Goal: Entertainment & Leisure: Browse casually

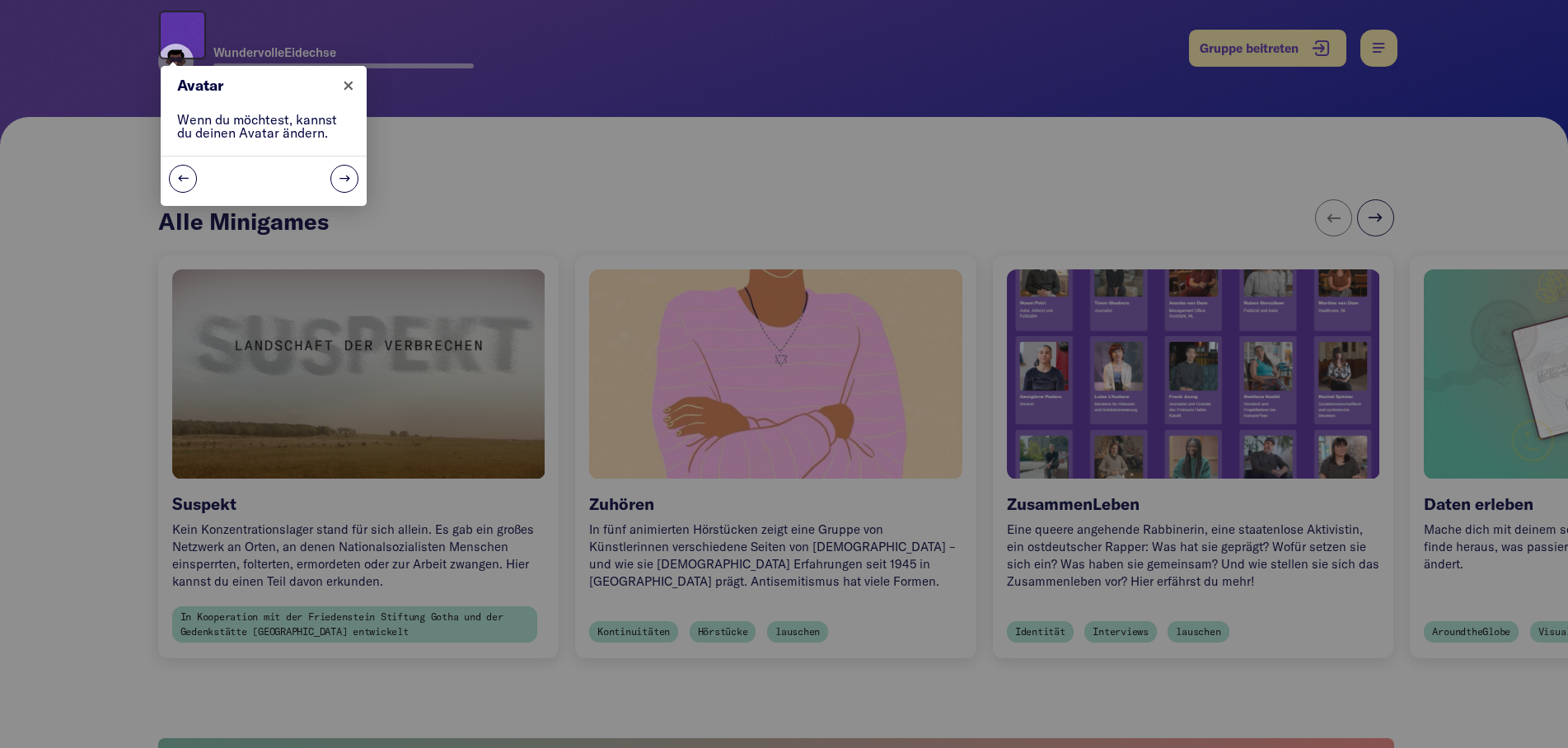
scroll to position [84, 0]
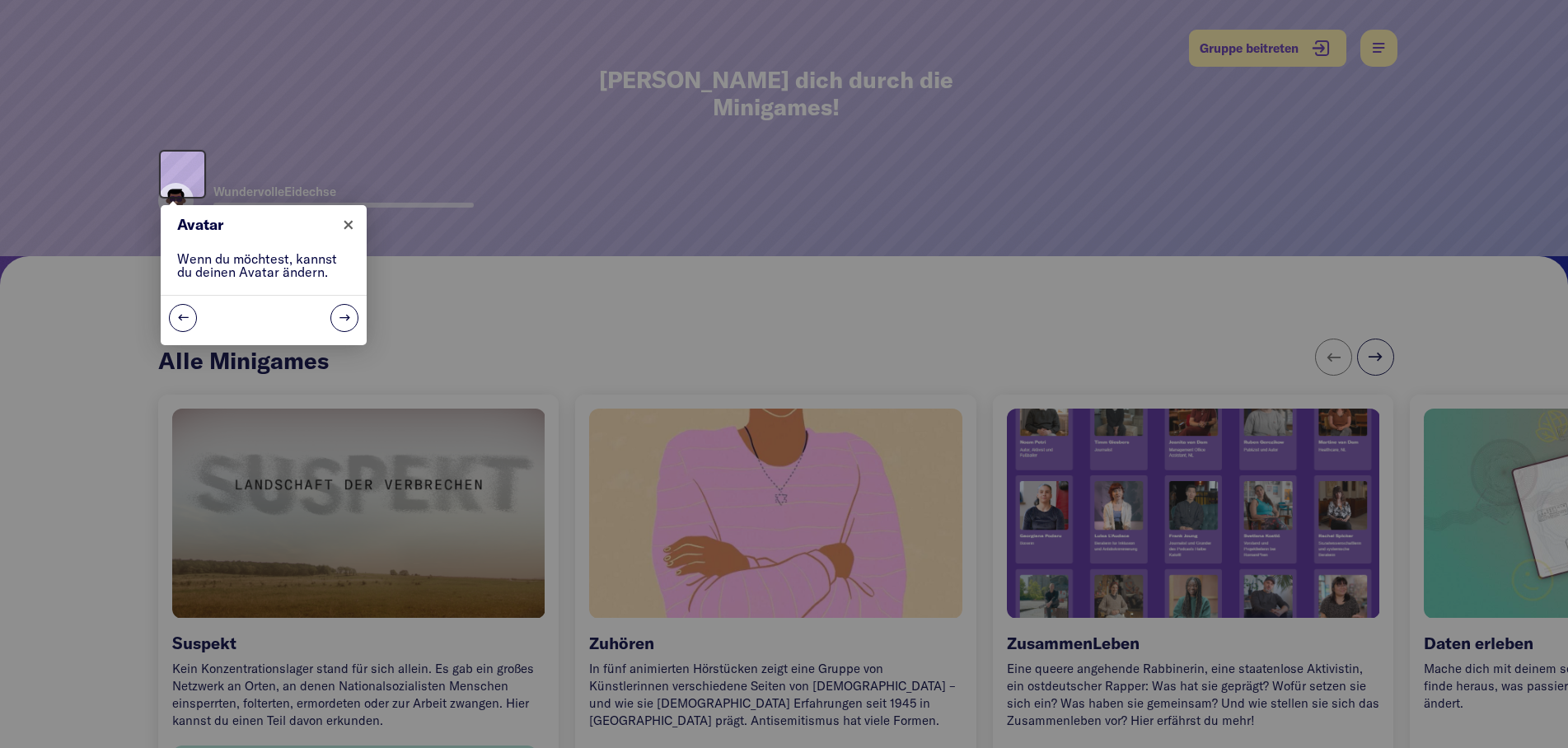
click at [1292, 50] on div at bounding box center [784, 374] width 1568 height 748
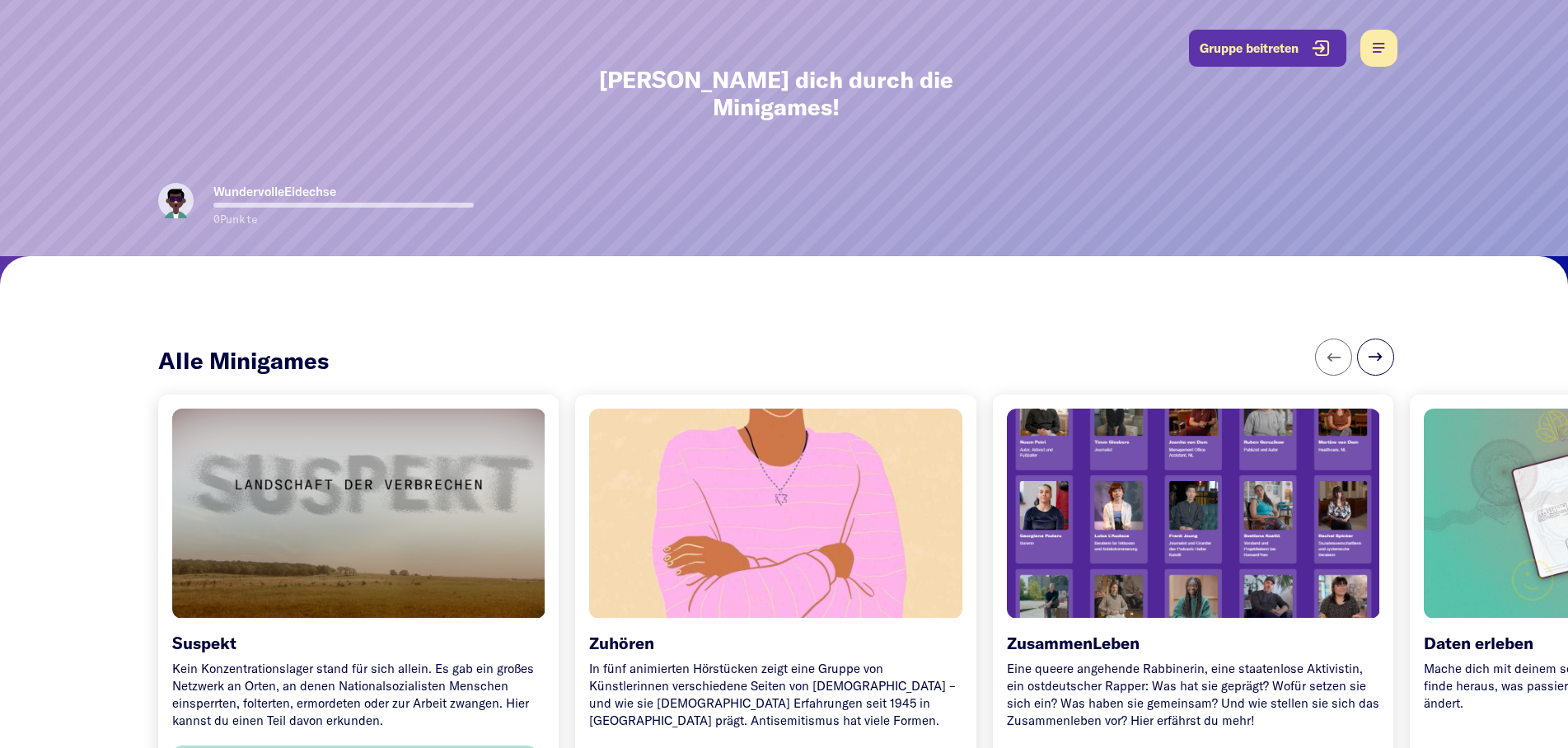
click at [1315, 51] on button "Gruppe beitreten" at bounding box center [1267, 48] width 157 height 37
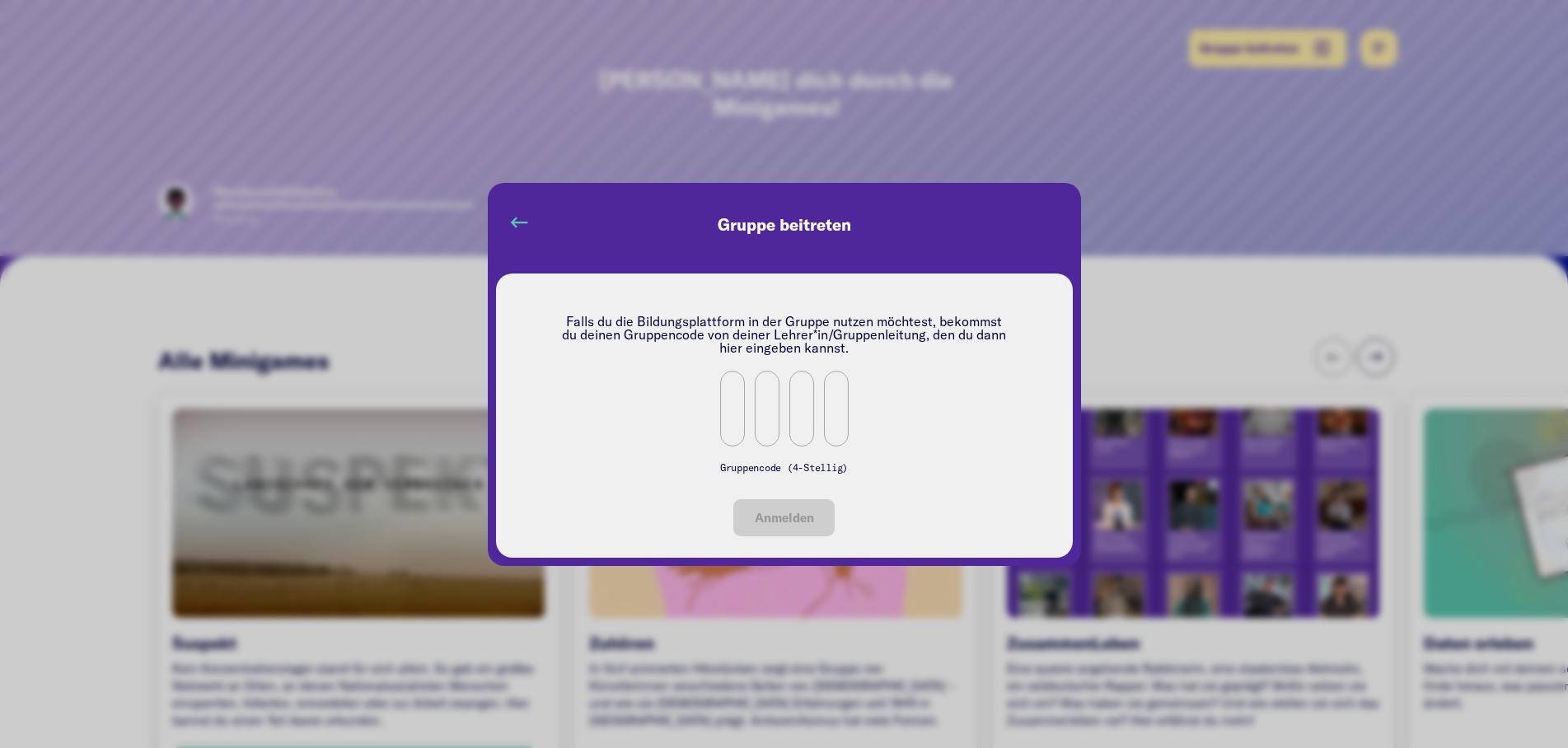
click at [515, 213] on button "button" at bounding box center [519, 222] width 46 height 46
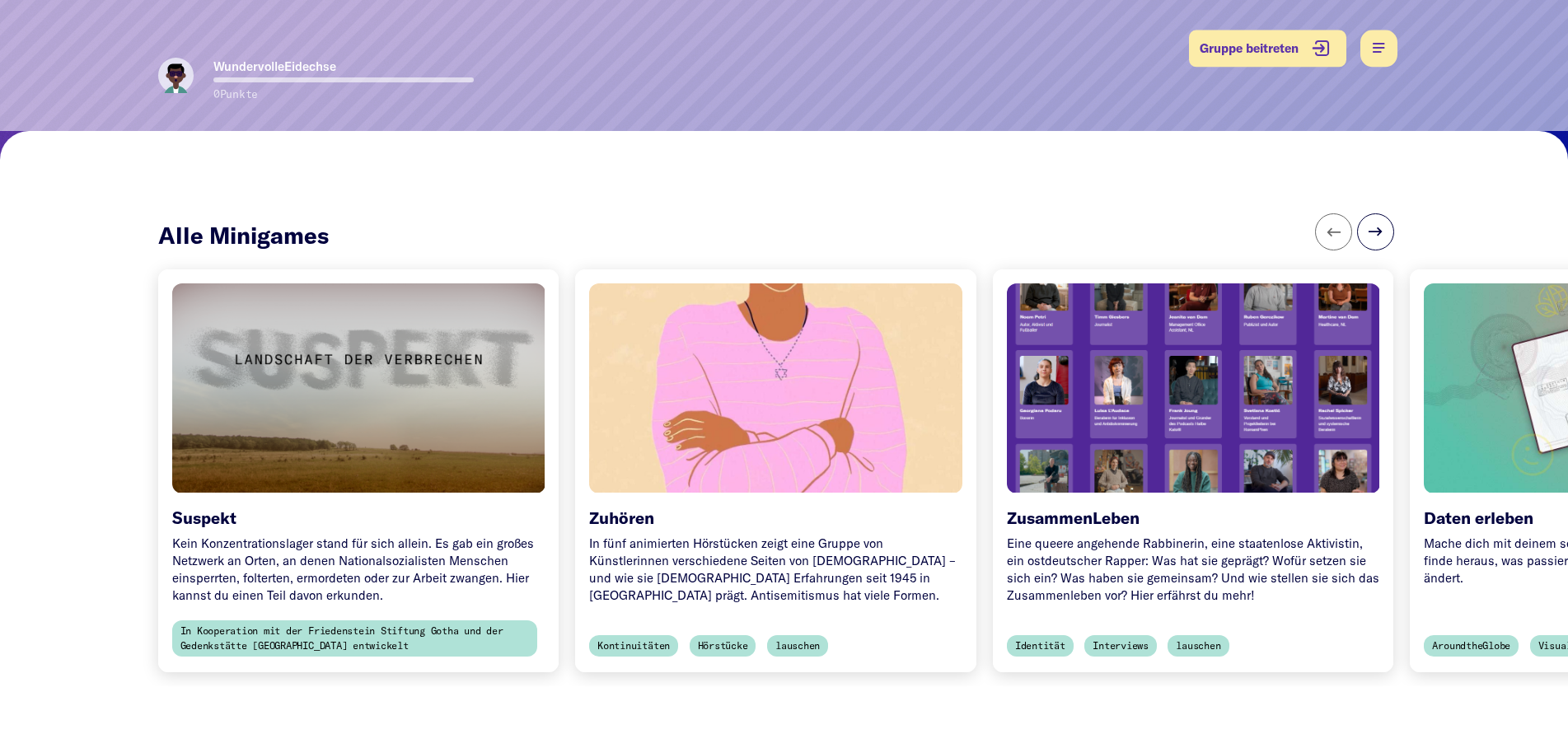
scroll to position [252, 0]
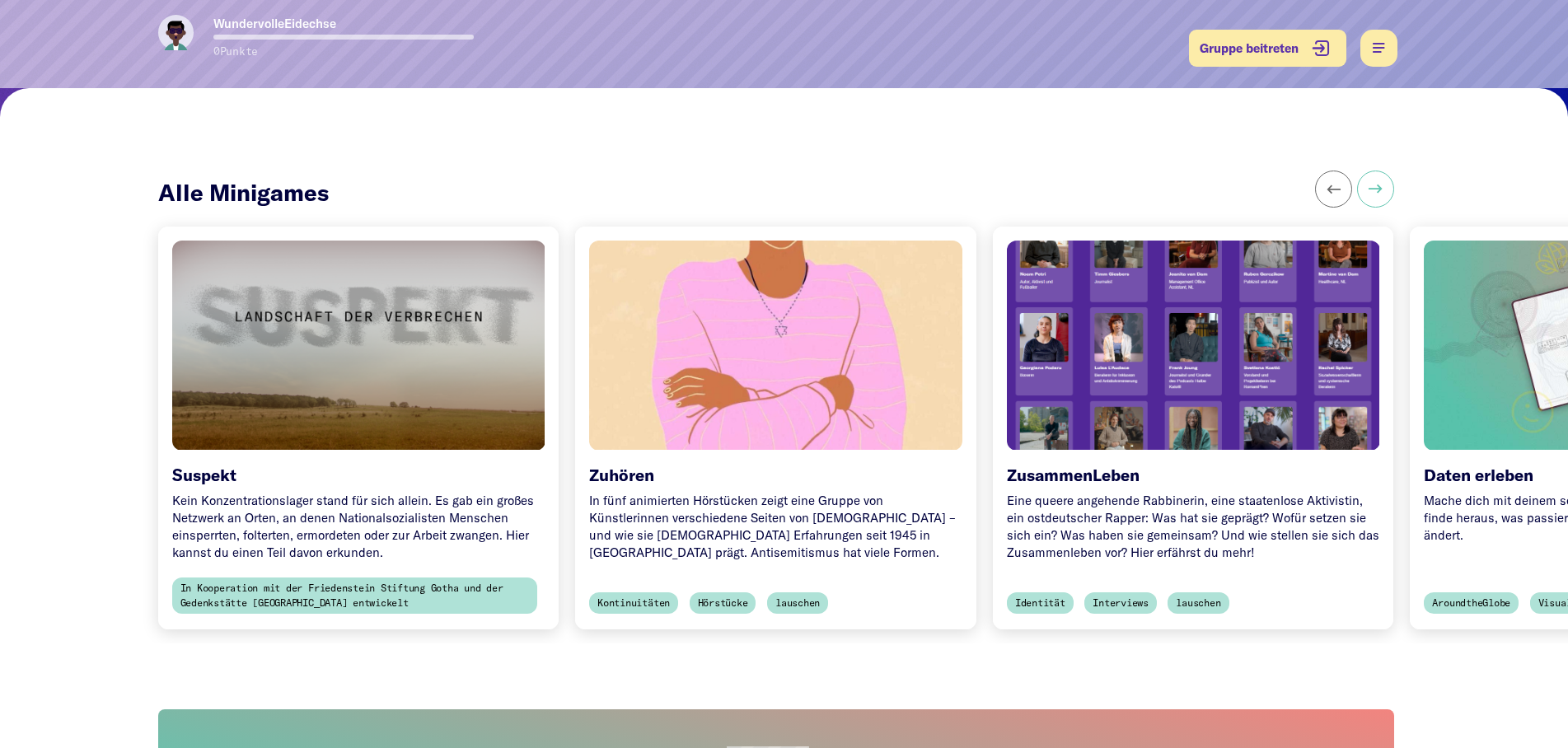
click at [1380, 177] on button at bounding box center [1376, 190] width 37 height 37
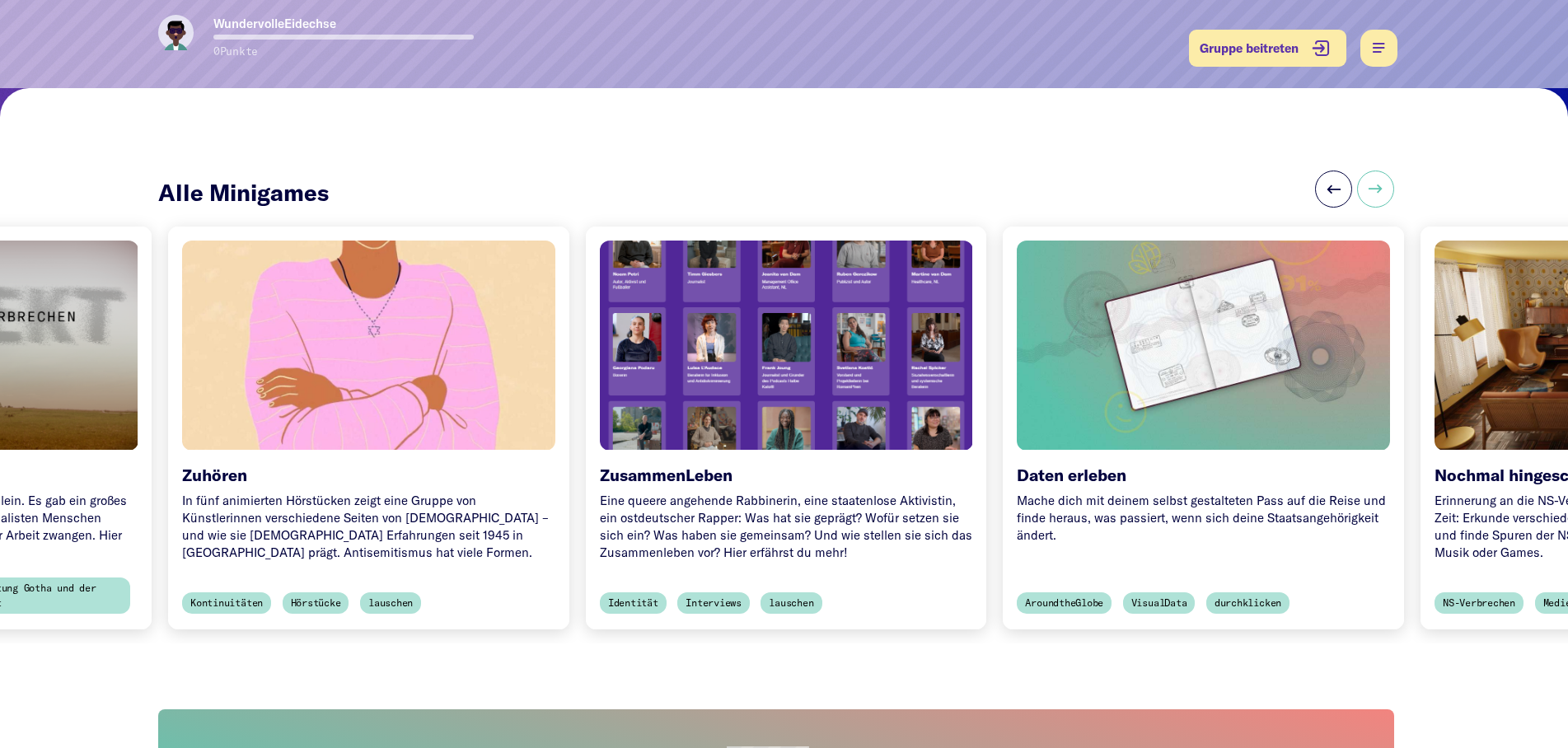
click at [1380, 177] on button at bounding box center [1376, 190] width 37 height 37
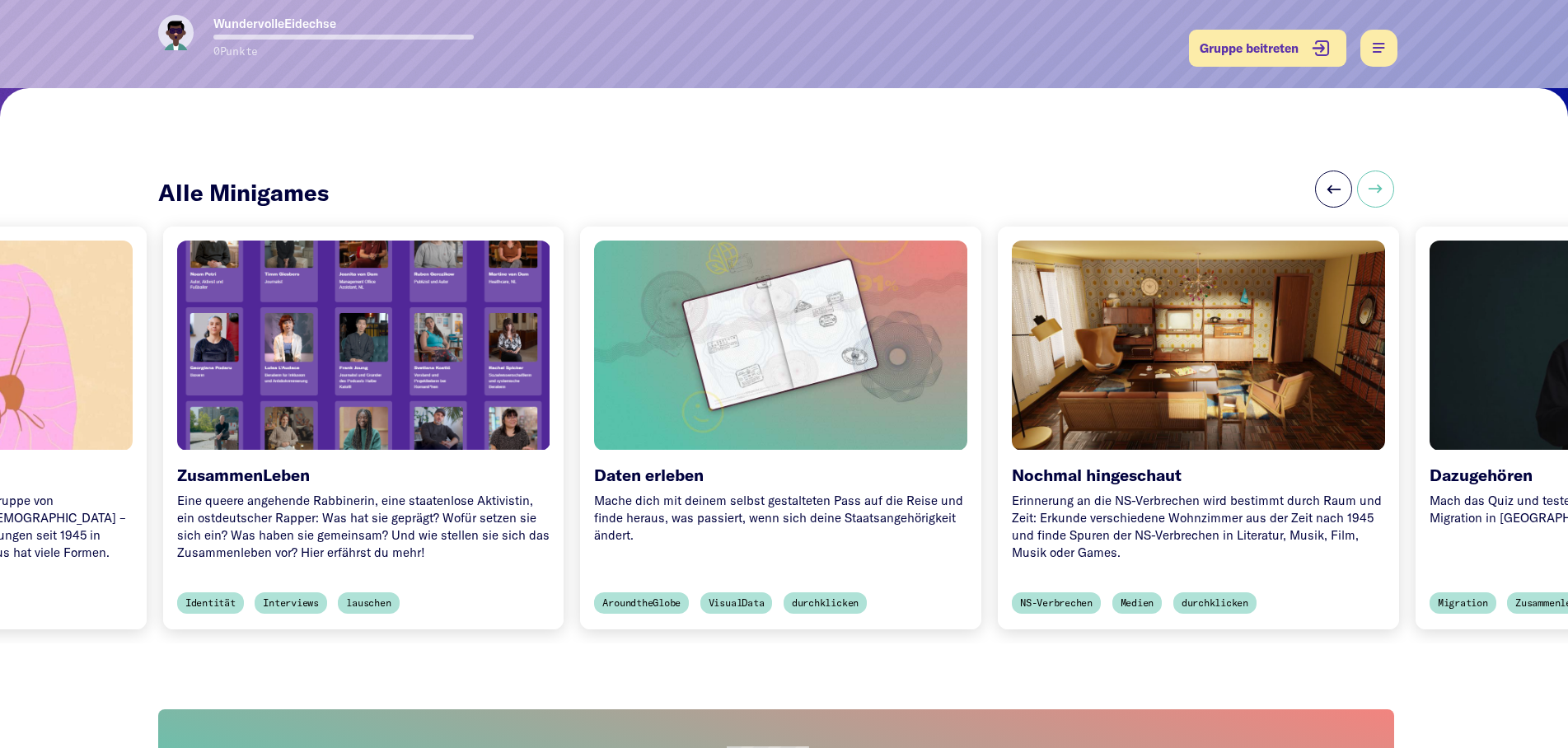
click at [1380, 177] on button at bounding box center [1376, 190] width 37 height 37
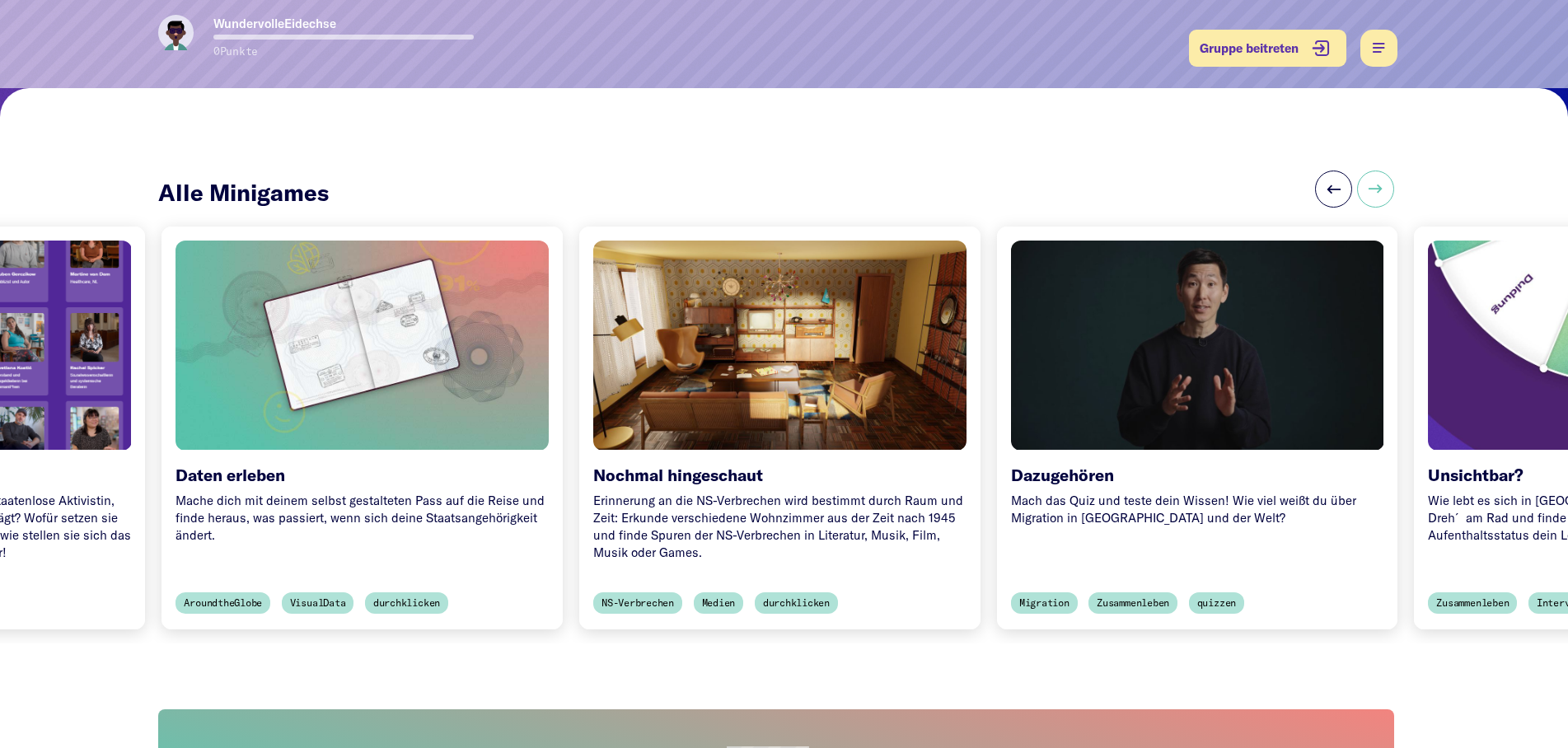
click at [1380, 177] on button at bounding box center [1376, 190] width 37 height 37
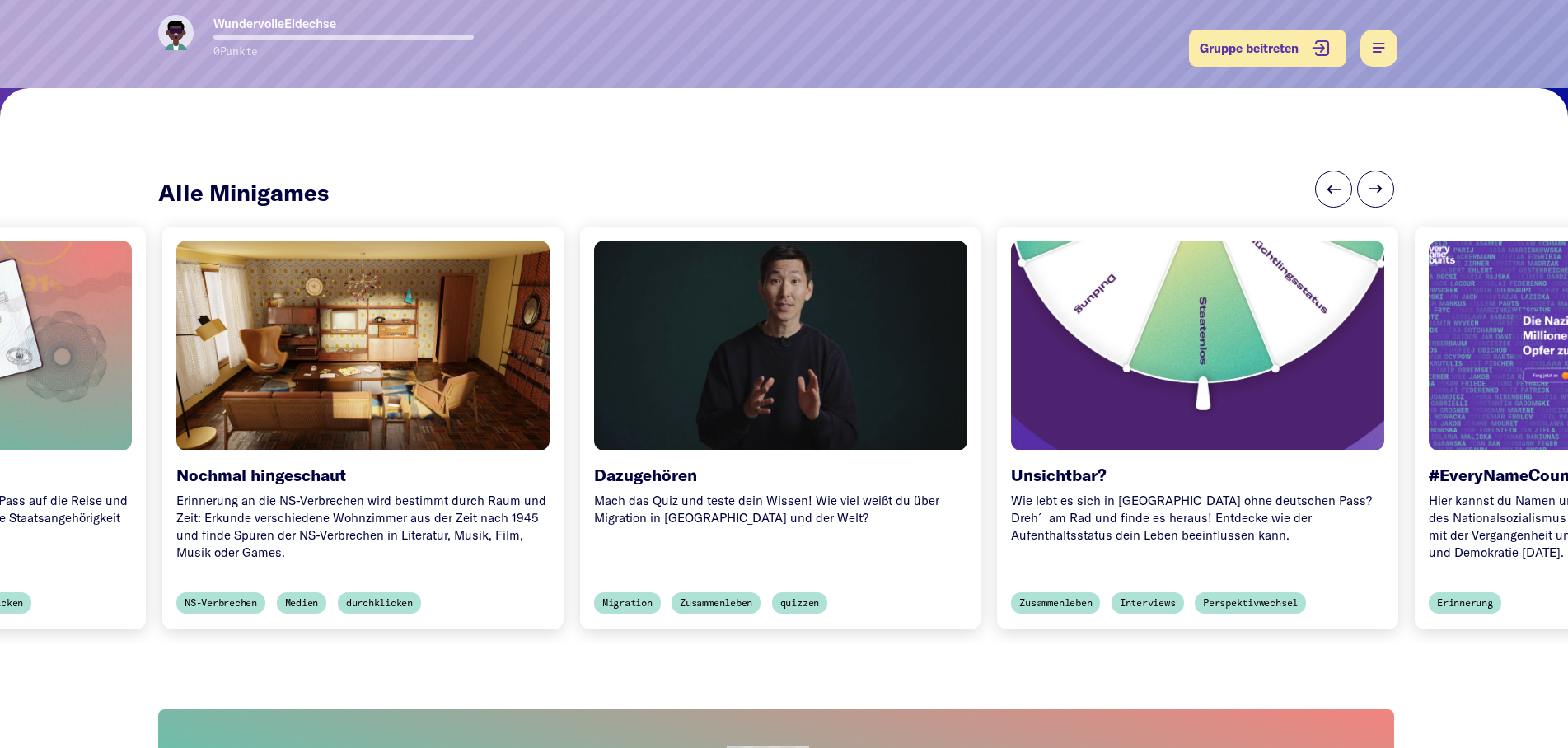
scroll to position [0, 1666]
click at [753, 405] on div at bounding box center [779, 344] width 391 height 220
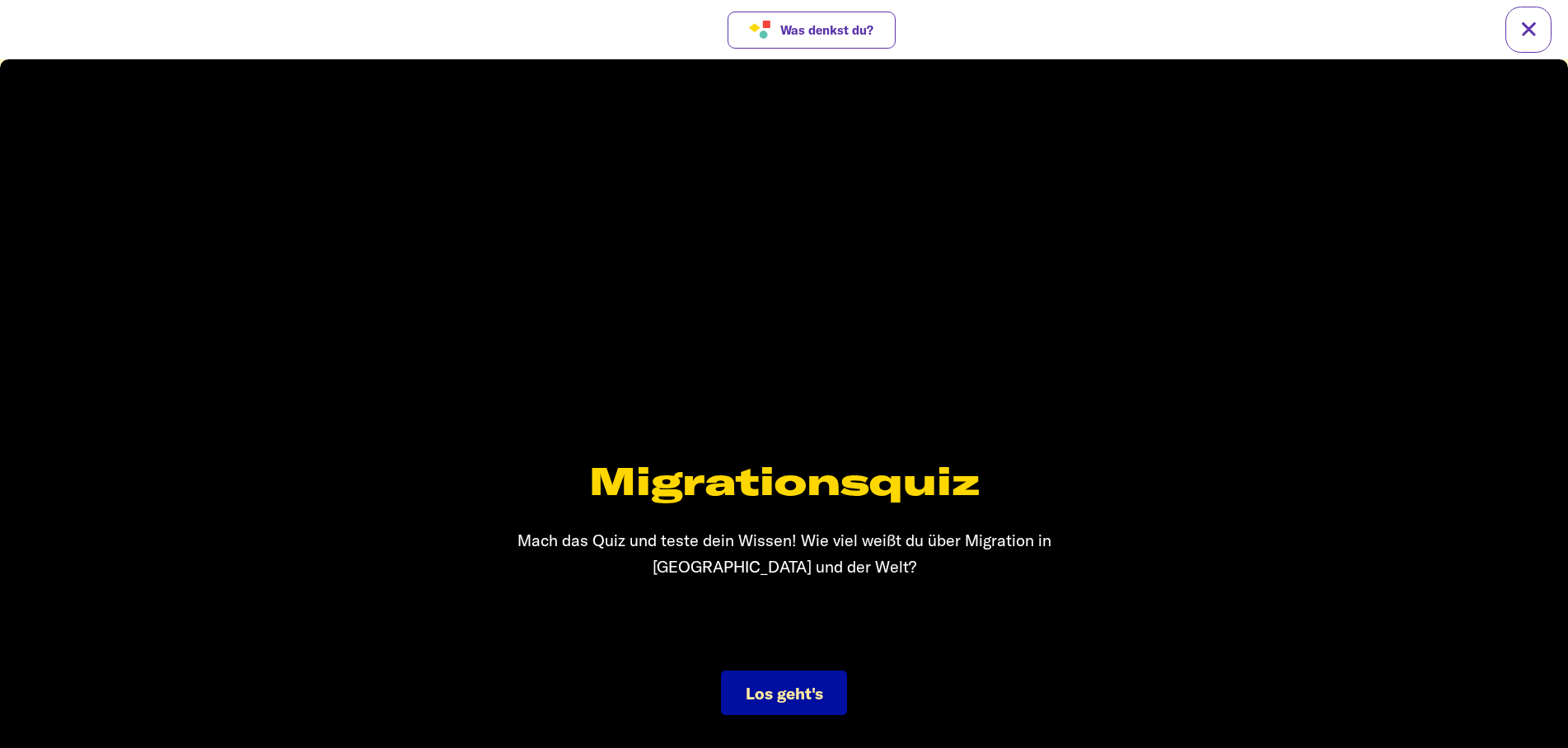
scroll to position [25, 0]
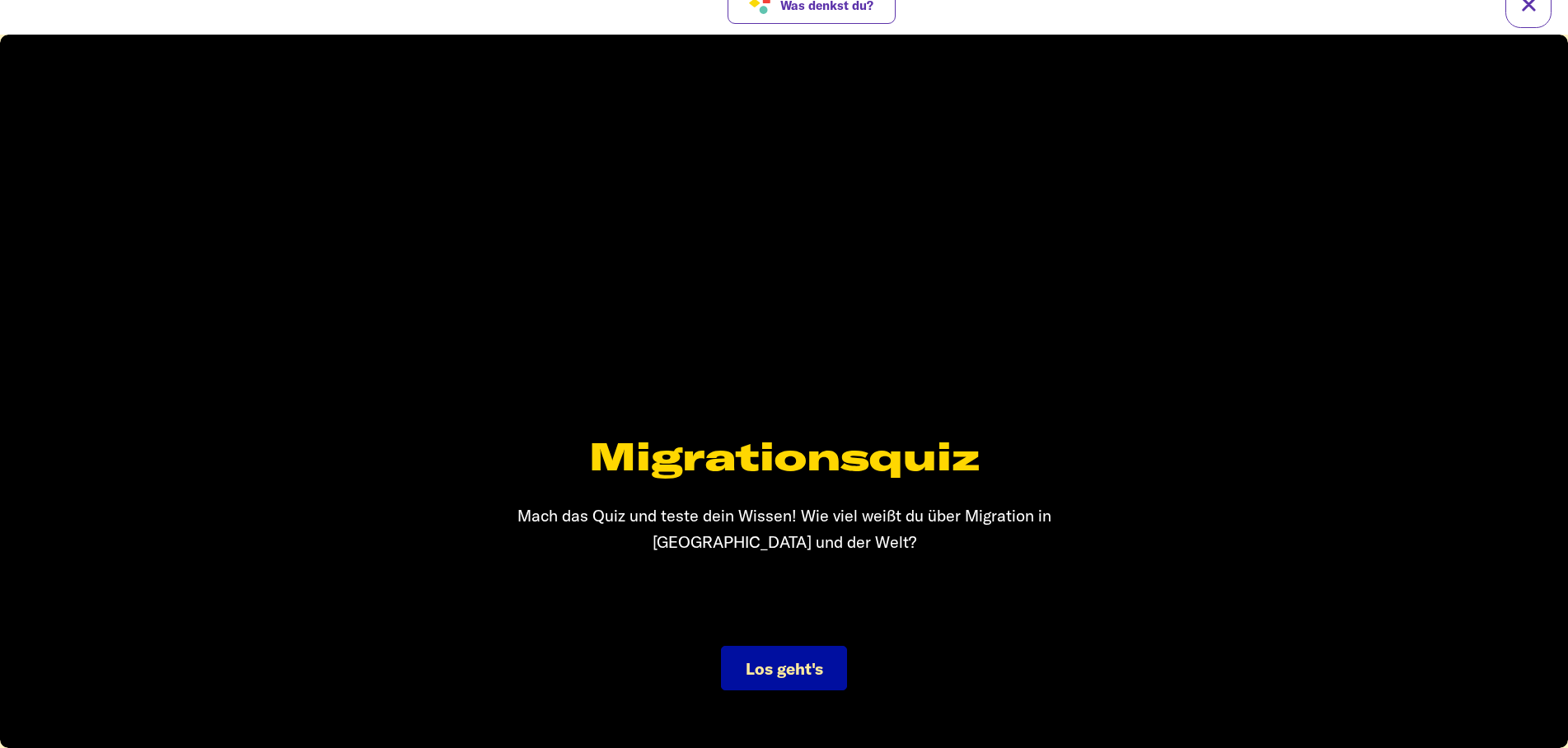
click at [792, 679] on button "Los geht's" at bounding box center [784, 668] width 126 height 44
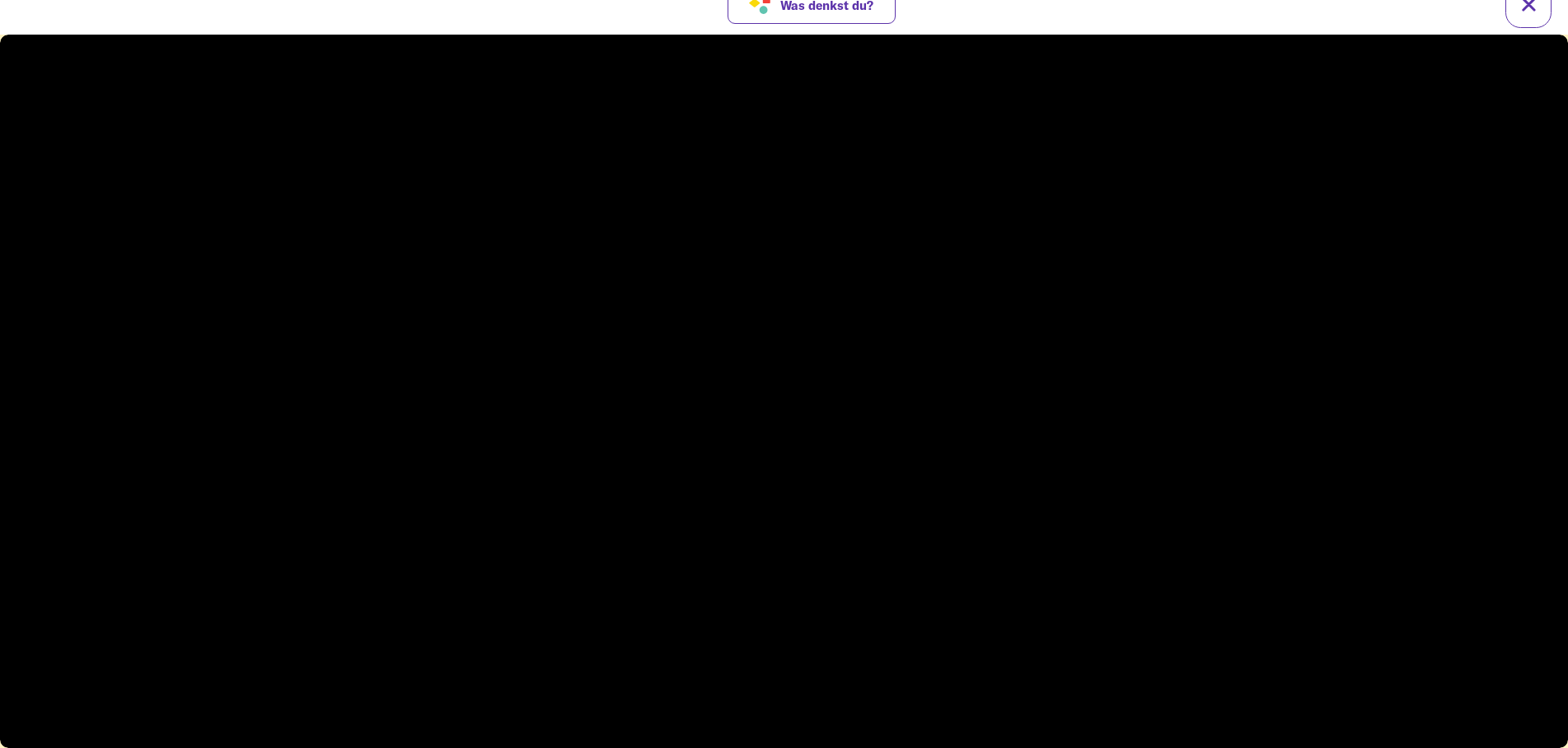
drag, startPoint x: 1581, startPoint y: 111, endPoint x: 1497, endPoint y: 157, distance: 95.8
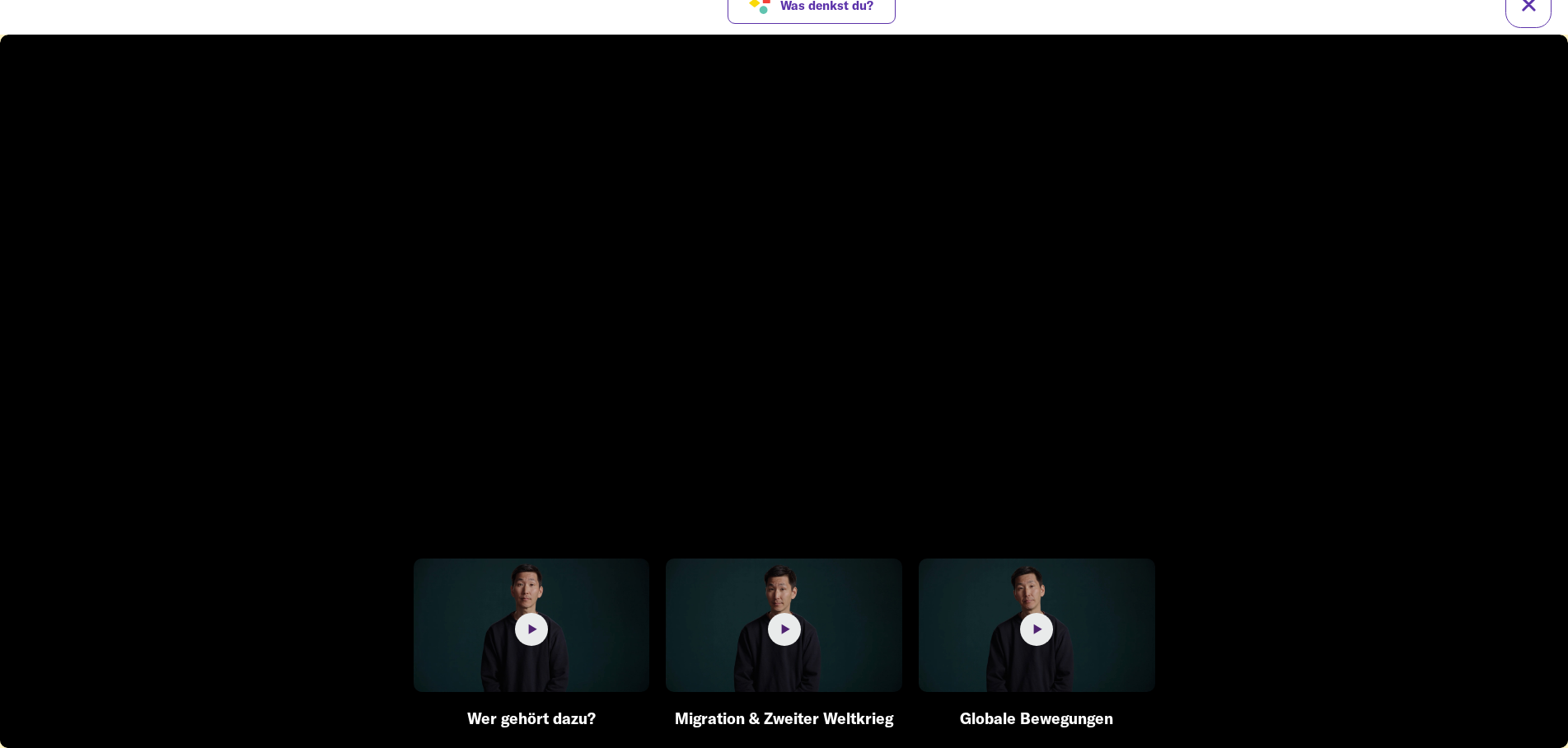
click at [1437, 615] on video at bounding box center [784, 391] width 1568 height 713
click at [537, 628] on polygon at bounding box center [532, 629] width 9 height 10
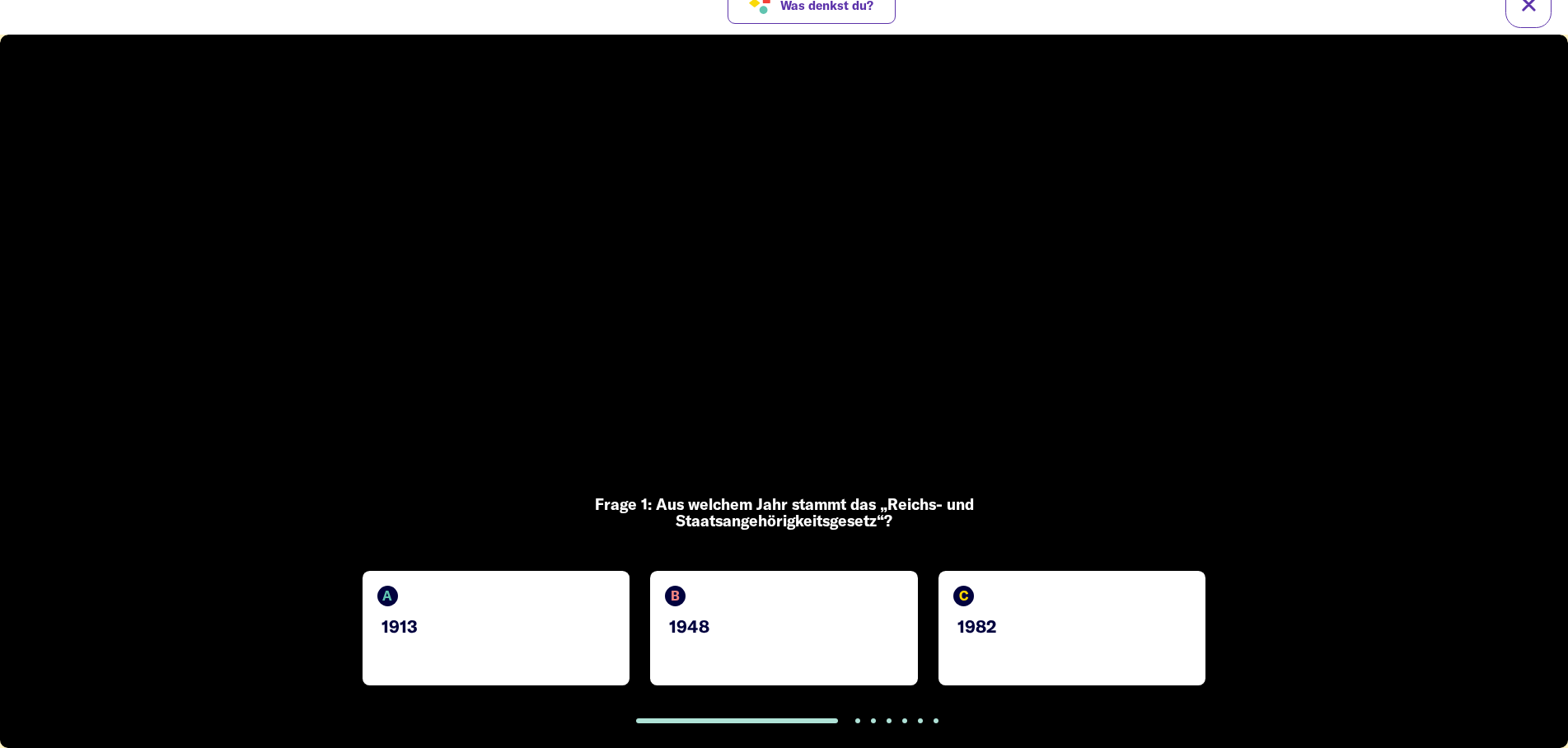
click at [442, 624] on p "1913" at bounding box center [498, 626] width 233 height 20
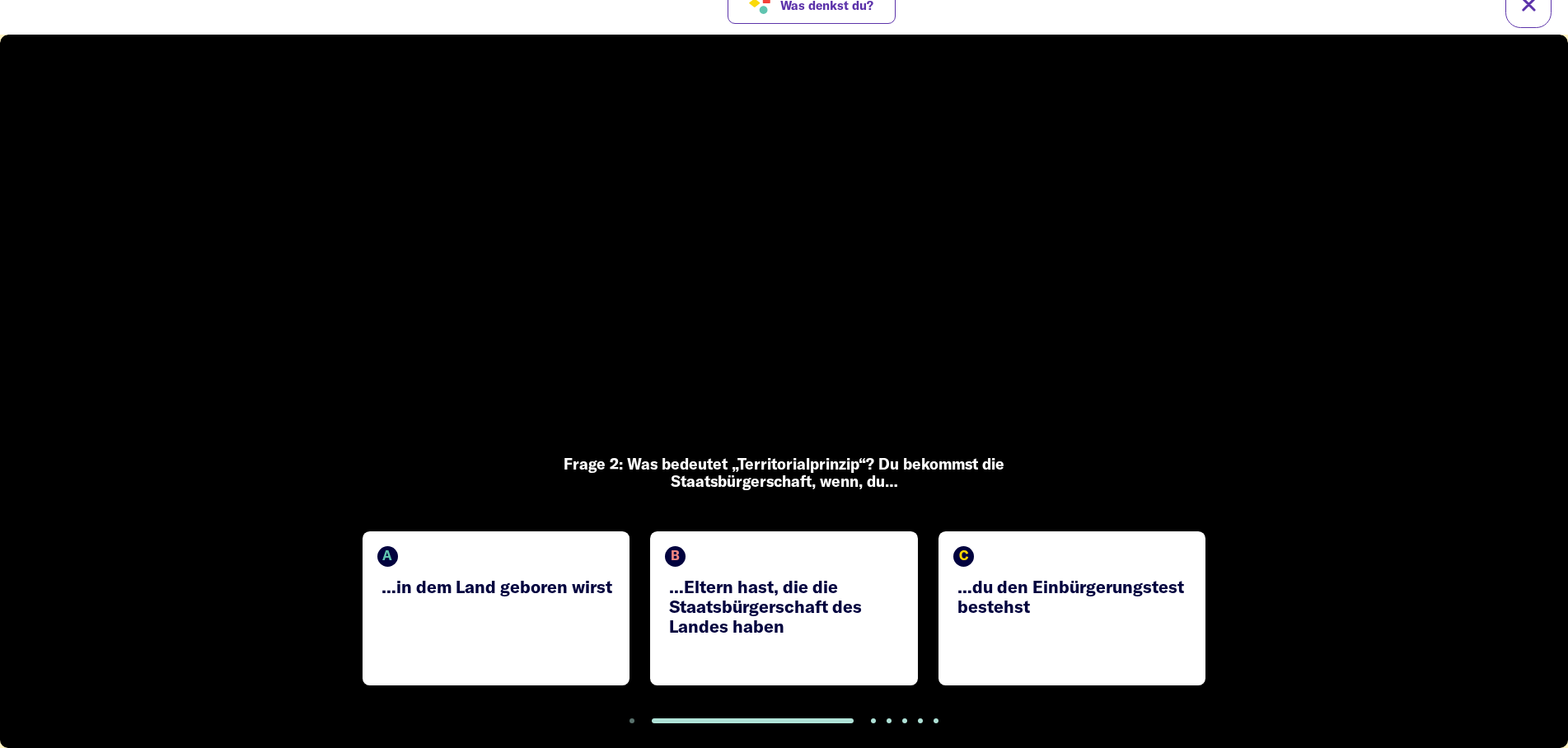
click at [497, 638] on div "A …in dem Land geboren wirst" at bounding box center [496, 608] width 267 height 154
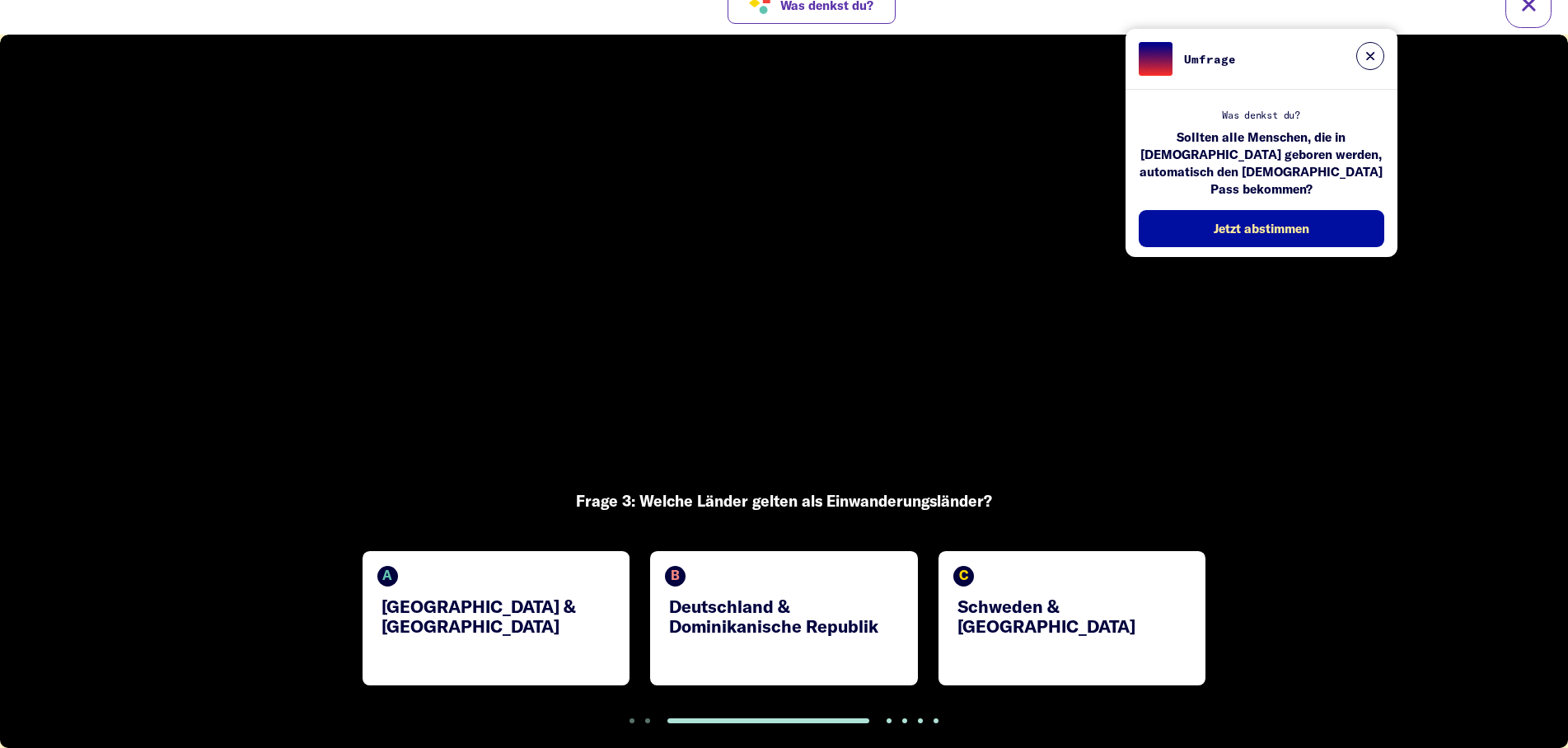
click at [781, 630] on p "Deutschland & Dominikanische Republik" at bounding box center [786, 615] width 233 height 40
click at [555, 626] on div "A [GEOGRAPHIC_DATA] & [GEOGRAPHIC_DATA]" at bounding box center [496, 618] width 267 height 134
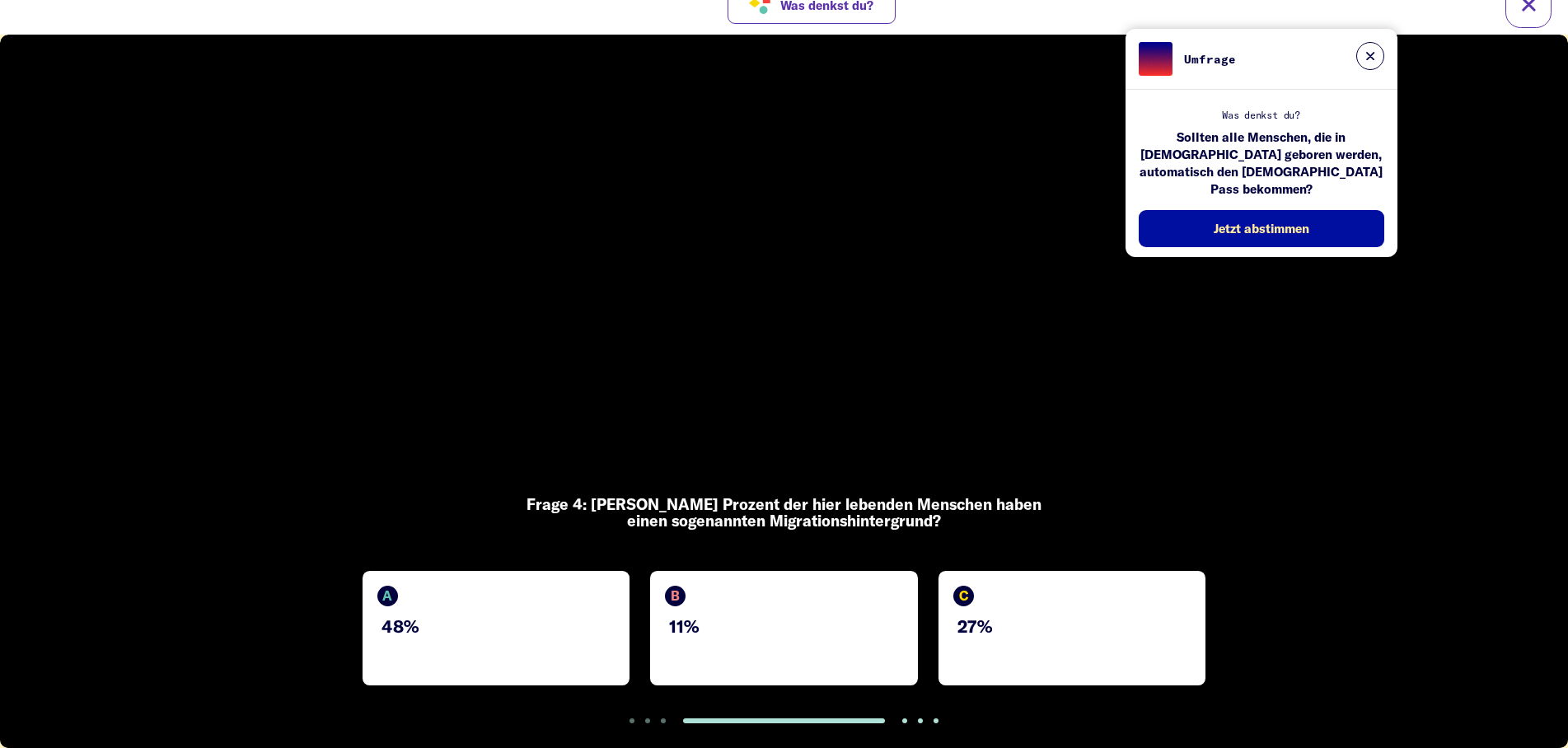
click at [427, 637] on div "A 48%" at bounding box center [496, 627] width 267 height 115
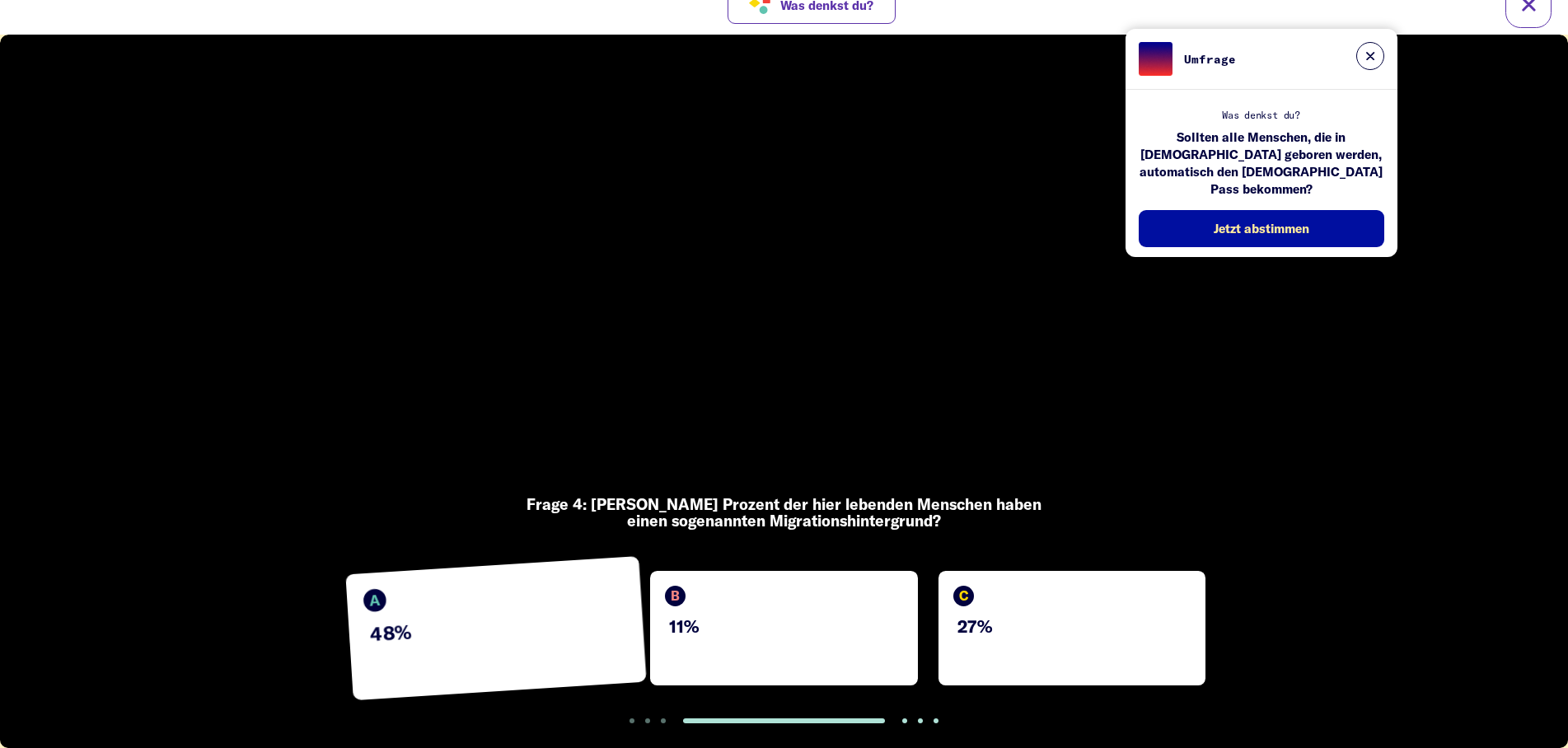
click at [1052, 596] on div "C 27%" at bounding box center [1071, 627] width 267 height 115
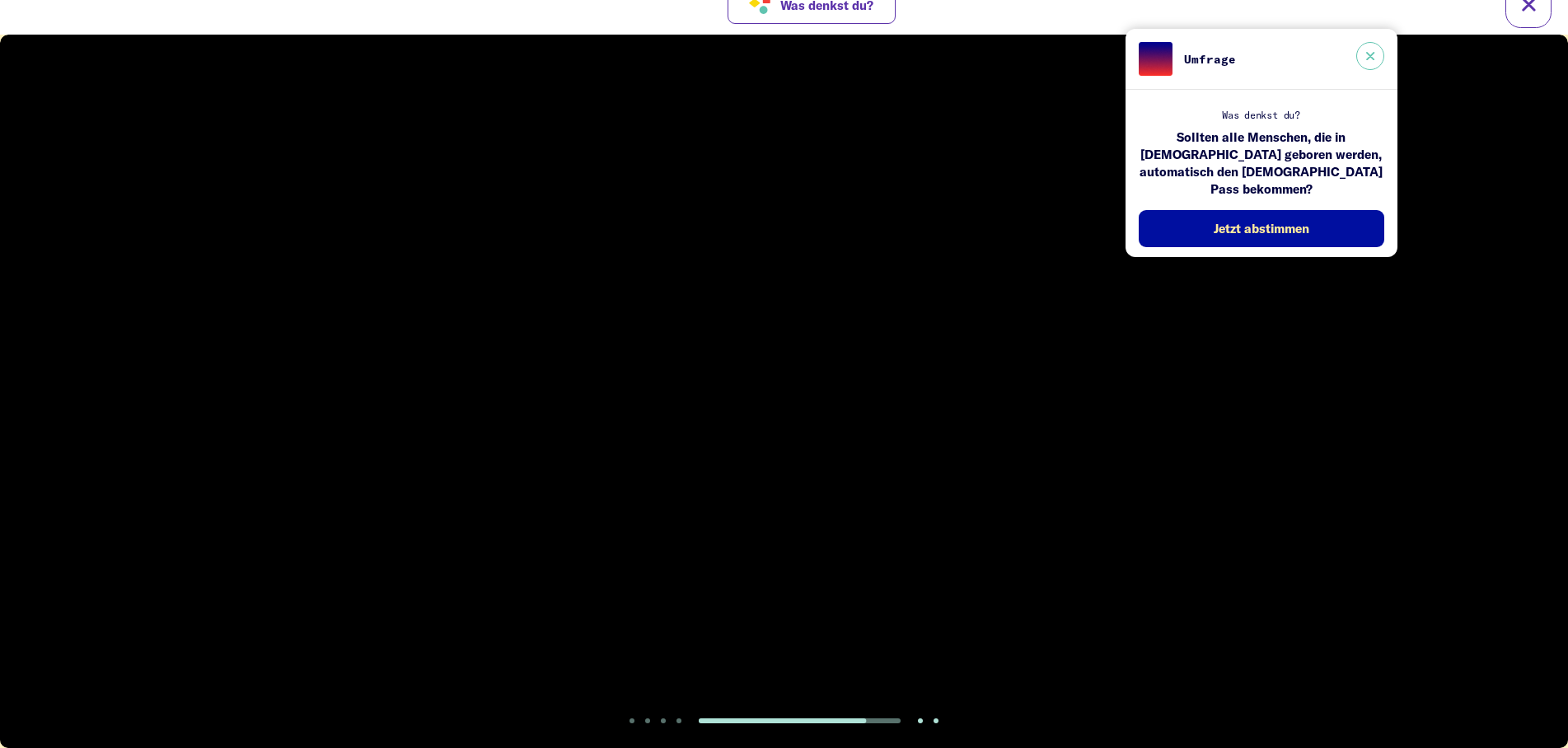
click at [1361, 65] on button at bounding box center [1370, 55] width 28 height 28
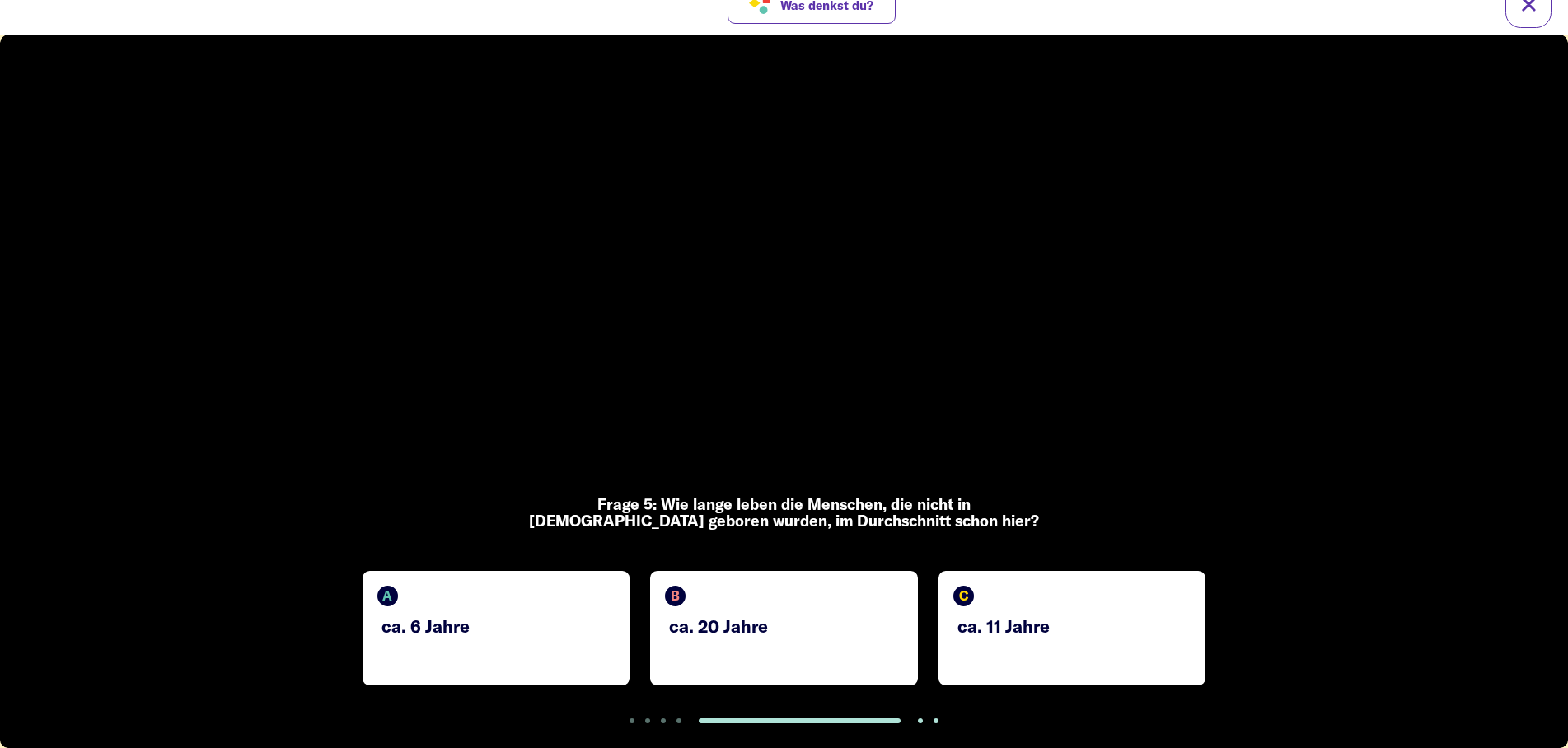
click at [1064, 614] on div "C ca. 11 Jahre" at bounding box center [1071, 627] width 267 height 115
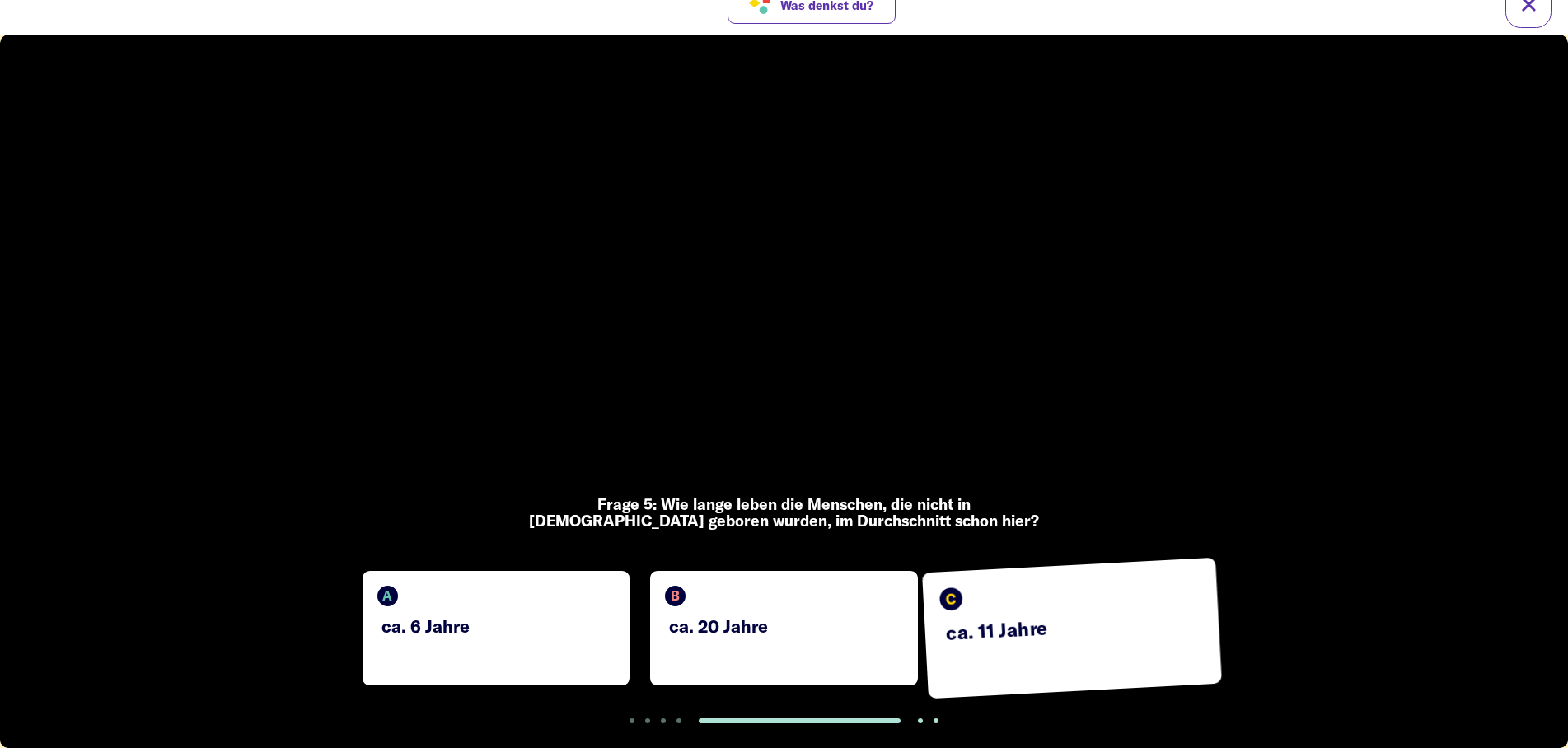
click at [727, 609] on div "B ca. 20 Jahre" at bounding box center [783, 627] width 267 height 115
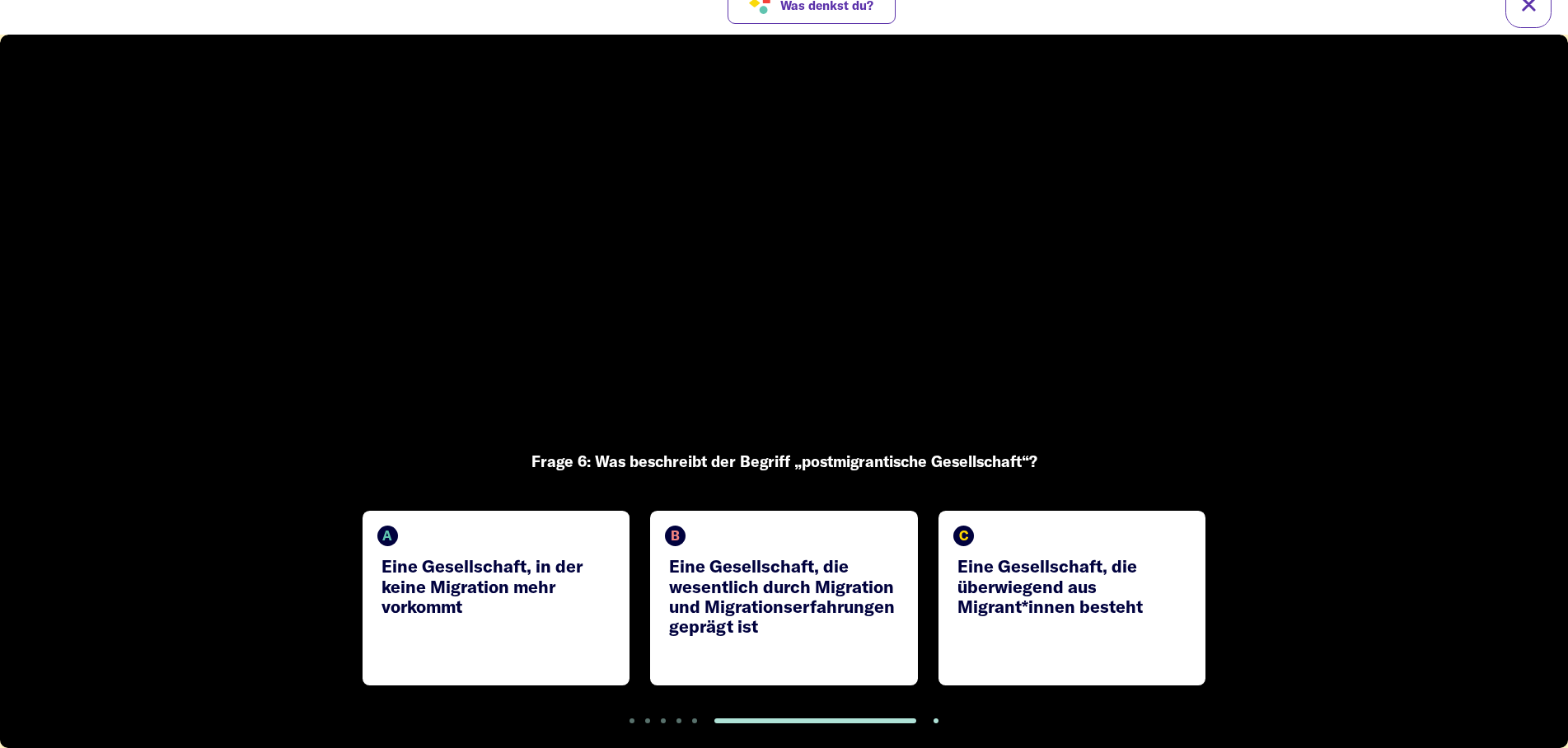
click at [758, 620] on p "Eine Gesellschaft, die wesentlich durch Migration und Migrationserfahrungen gep…" at bounding box center [786, 596] width 233 height 80
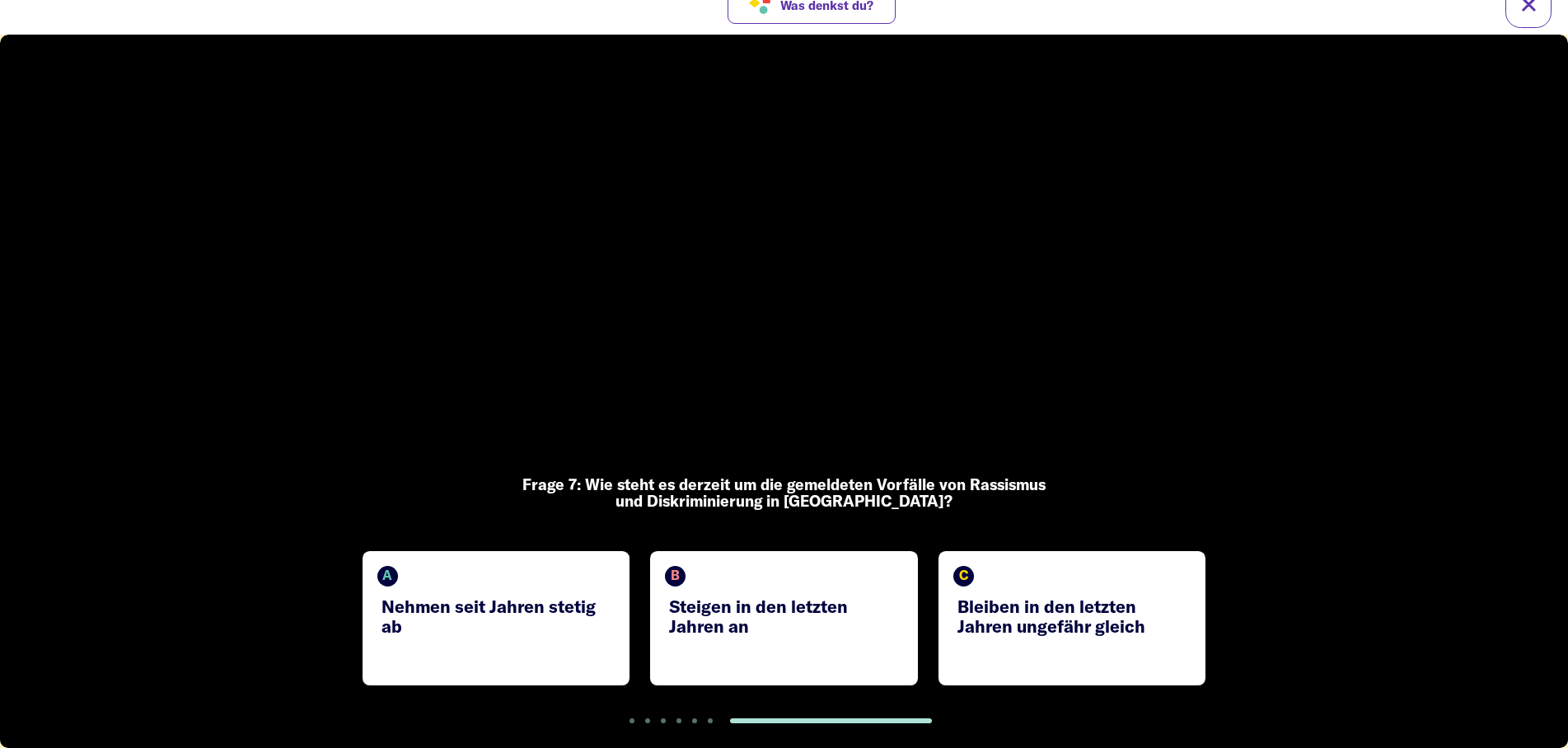
click at [851, 609] on p "Steigen in den letzten Jahren an" at bounding box center [786, 615] width 233 height 40
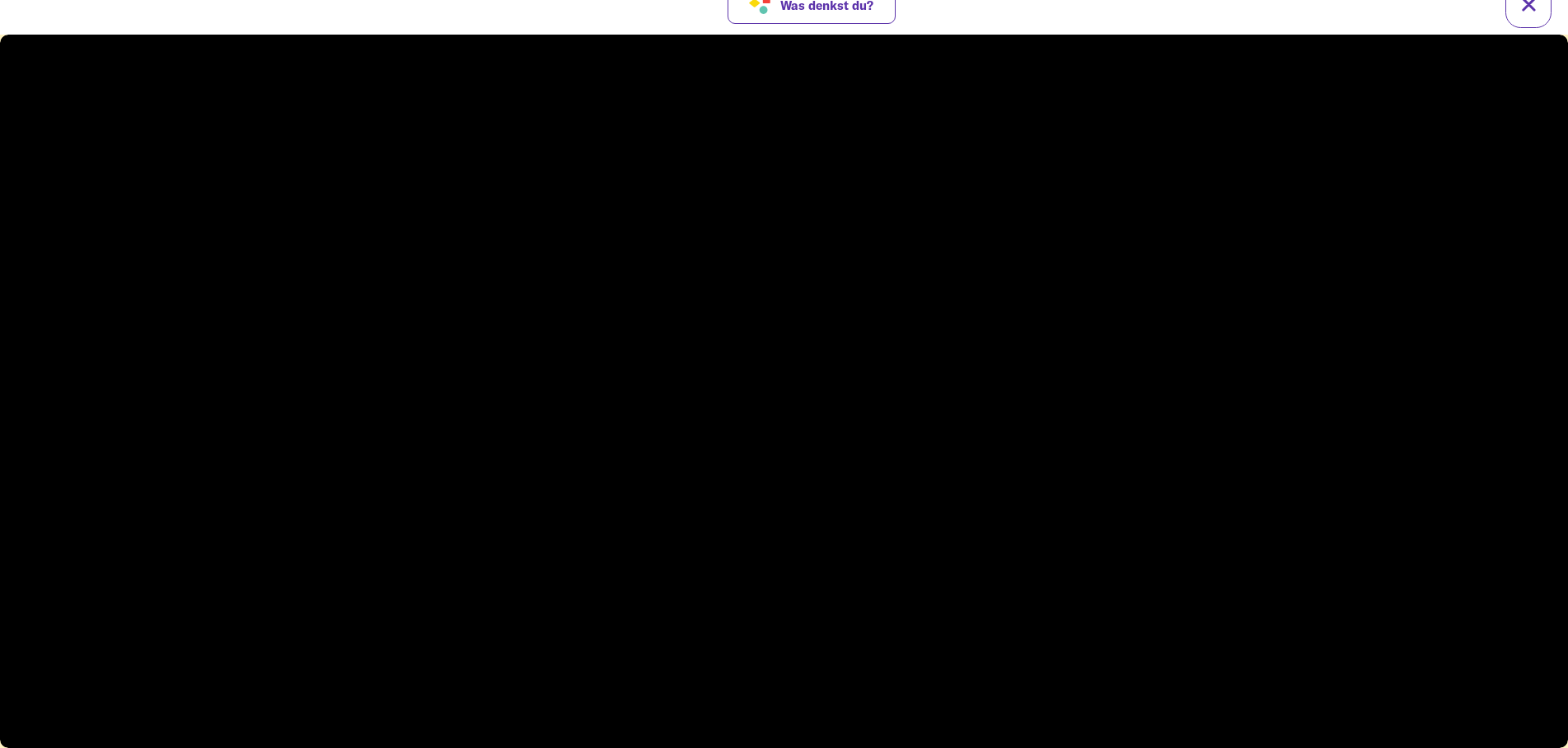
click at [1252, 682] on video at bounding box center [784, 391] width 1568 height 713
click at [781, 412] on div at bounding box center [784, 410] width 53 height 53
click at [831, 367] on video at bounding box center [784, 391] width 1568 height 713
click at [754, 370] on video at bounding box center [784, 391] width 1568 height 713
